Goal: Information Seeking & Learning: Find specific page/section

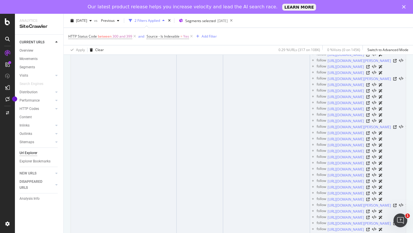
drag, startPoint x: 165, startPoint y: 113, endPoint x: 179, endPoint y: 112, distance: 14.4
copy div "[URL][DOMAIN_NAME]"
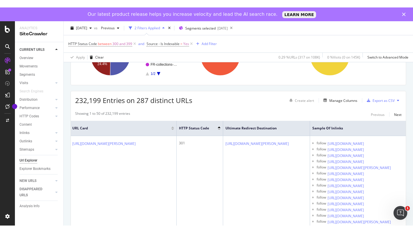
scroll to position [0, 0]
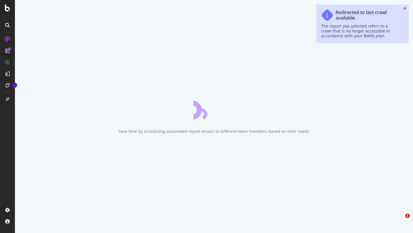
click at [406, 9] on icon "close toast" at bounding box center [405, 8] width 3 height 3
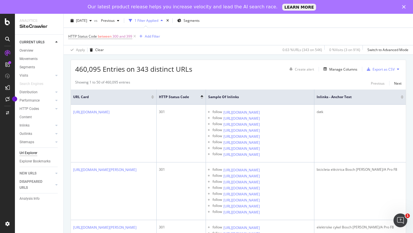
scroll to position [96, 0]
